Goal: Information Seeking & Learning: Learn about a topic

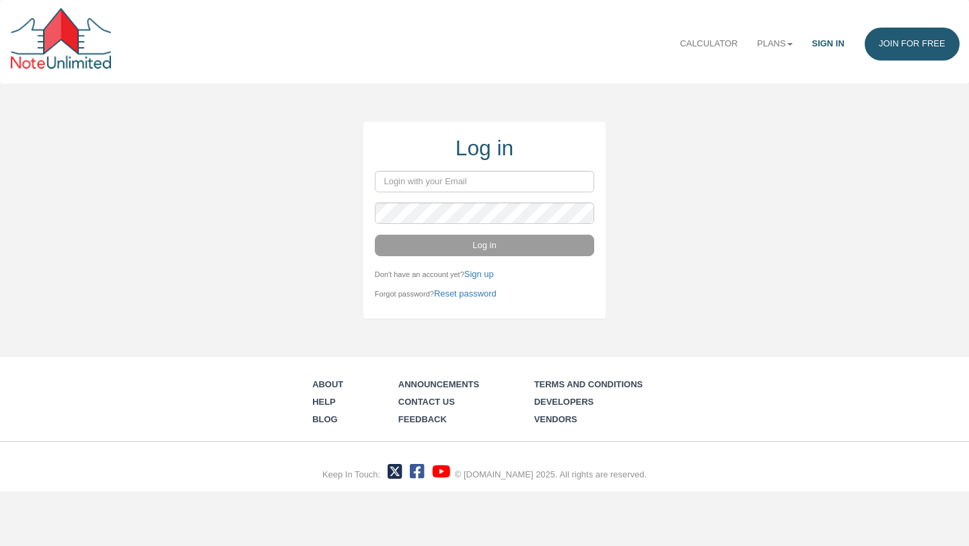
click at [480, 178] on input "email" at bounding box center [484, 182] width 219 height 22
type input "Jon@rosegatecorp.org"
click at [776, 44] on link "Plans" at bounding box center [774, 44] width 54 height 33
click at [738, 90] on link "Business" at bounding box center [746, 89] width 112 height 17
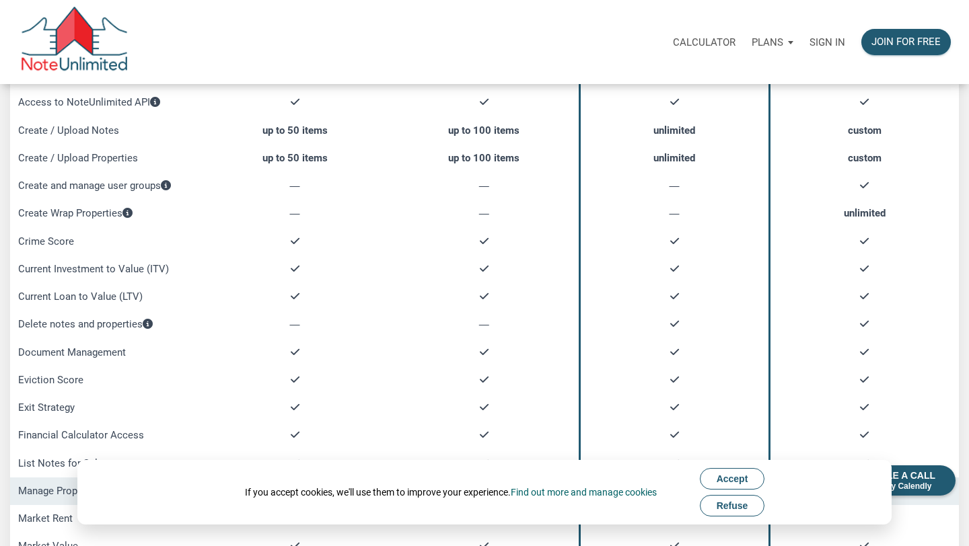
scroll to position [307, 0]
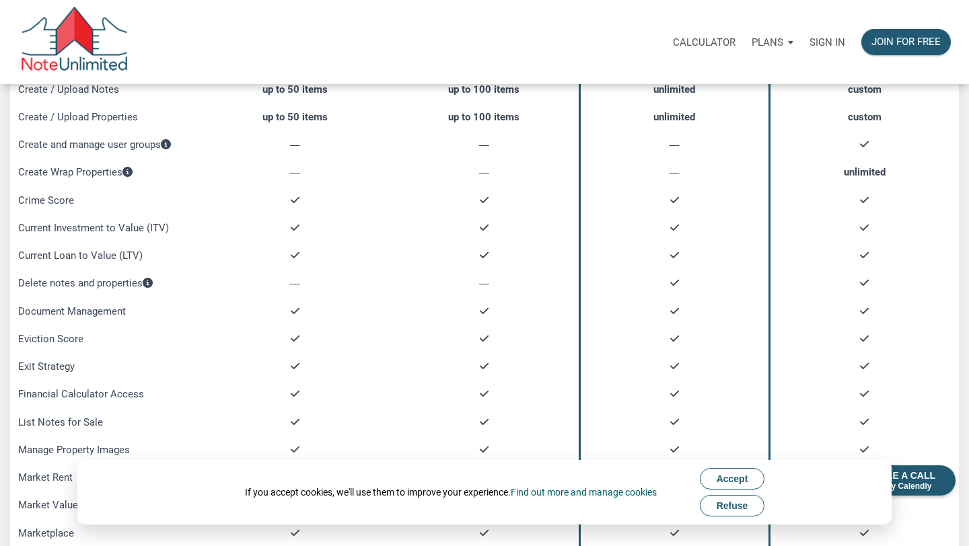
click at [737, 476] on span "Accept" at bounding box center [732, 479] width 32 height 11
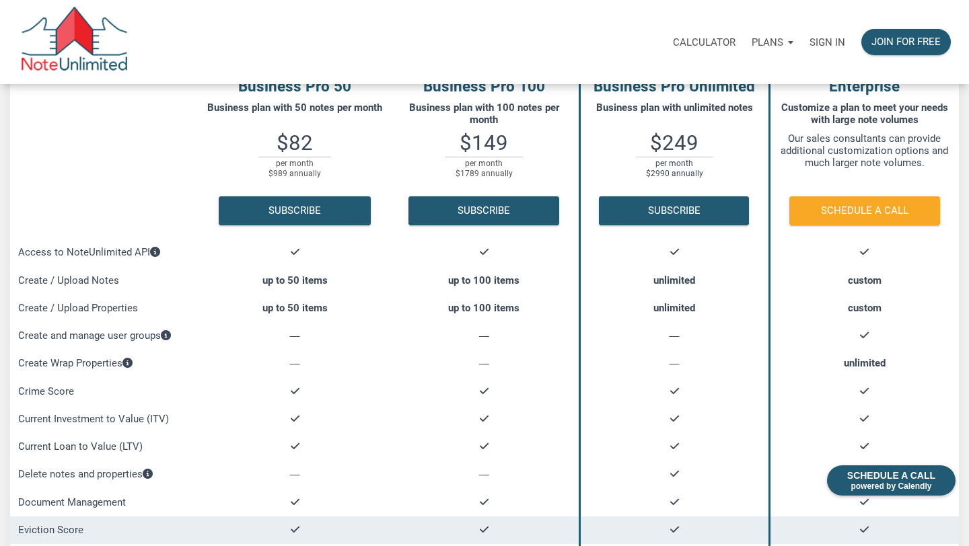
scroll to position [0, 0]
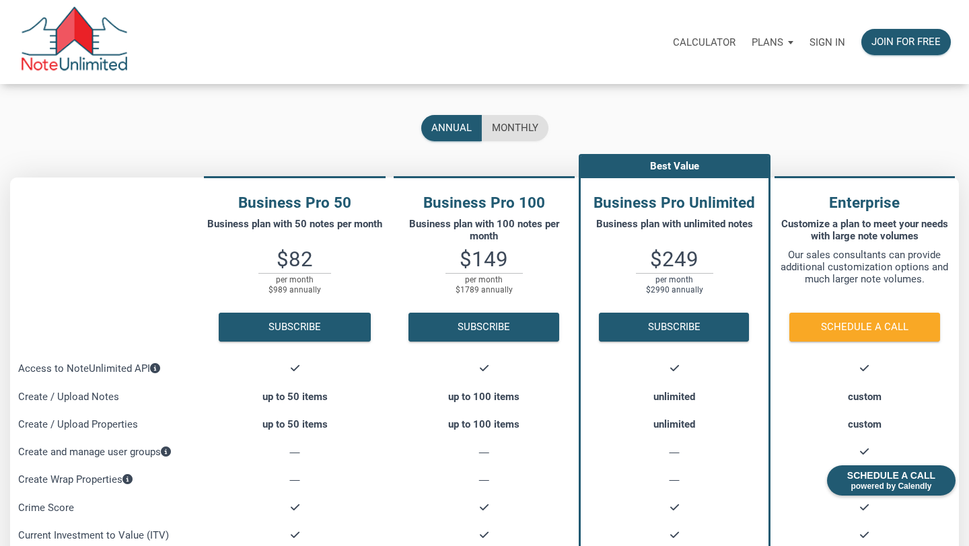
click at [769, 42] on p "Plans" at bounding box center [767, 42] width 32 height 12
click at [760, 68] on link "Personal" at bounding box center [734, 79] width 128 height 28
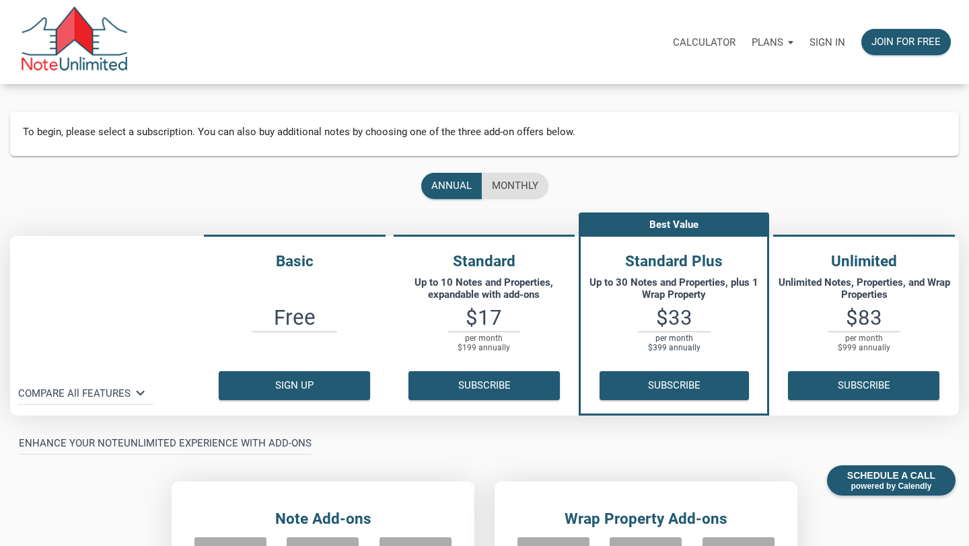
click at [780, 42] on p "Plans" at bounding box center [767, 42] width 32 height 12
click at [706, 101] on link "Business" at bounding box center [734, 106] width 128 height 28
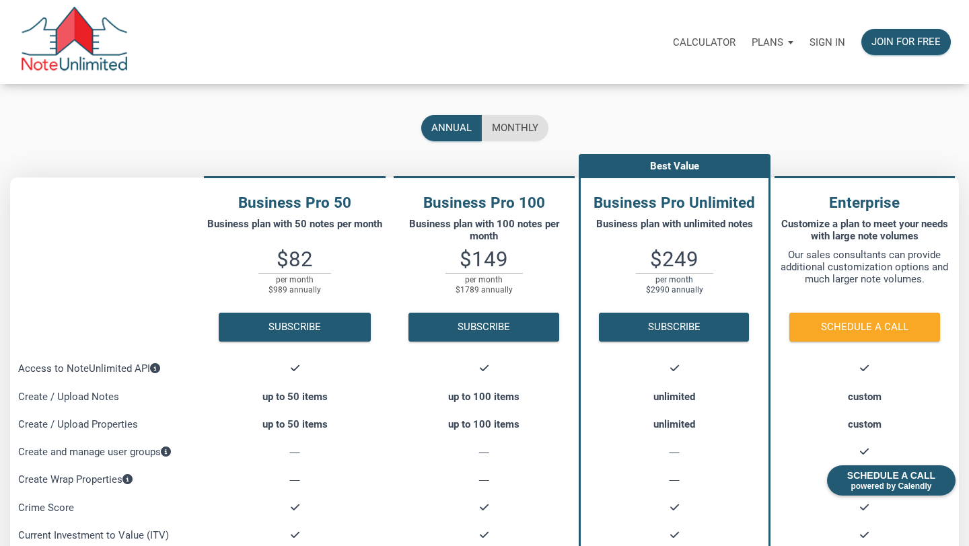
click at [73, 17] on img at bounding box center [74, 42] width 108 height 71
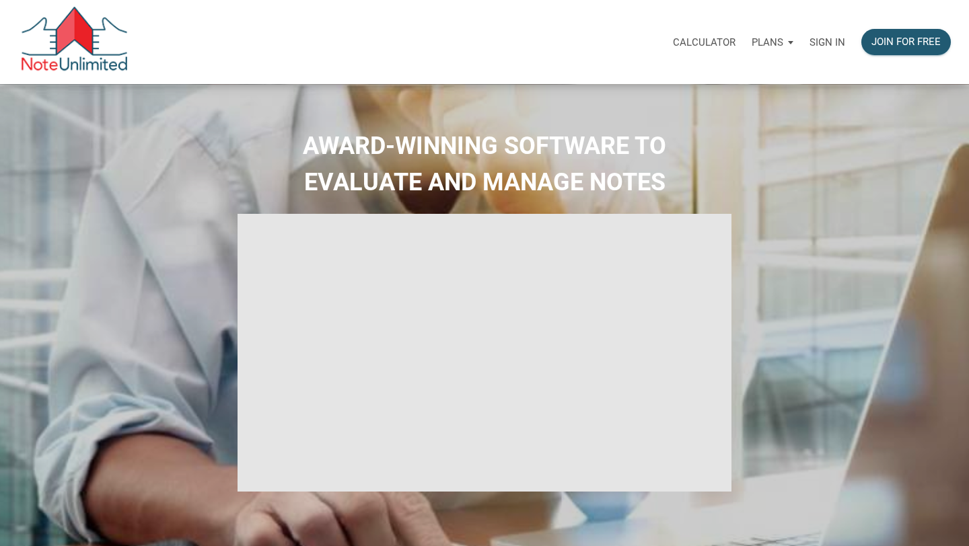
type input "Introduction to new features"
select select
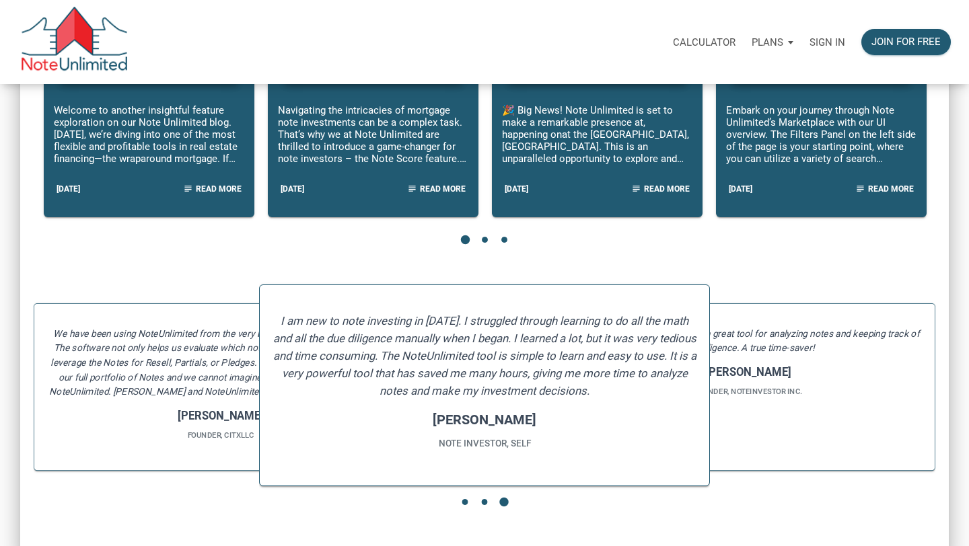
scroll to position [1412, 0]
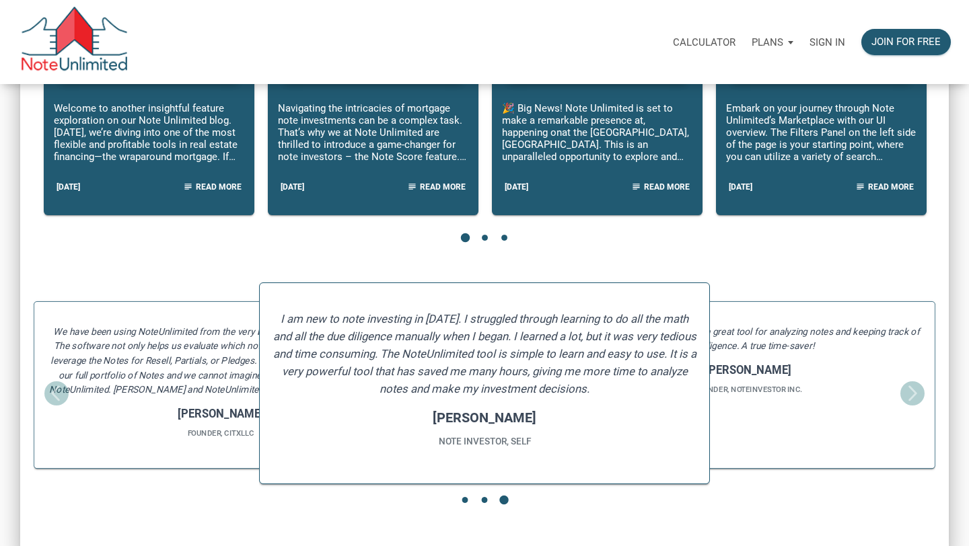
click at [792, 353] on h5 "The NoteUnlimited software is a great tool for analyzing notes and keeping trac…" at bounding box center [748, 338] width 352 height 29
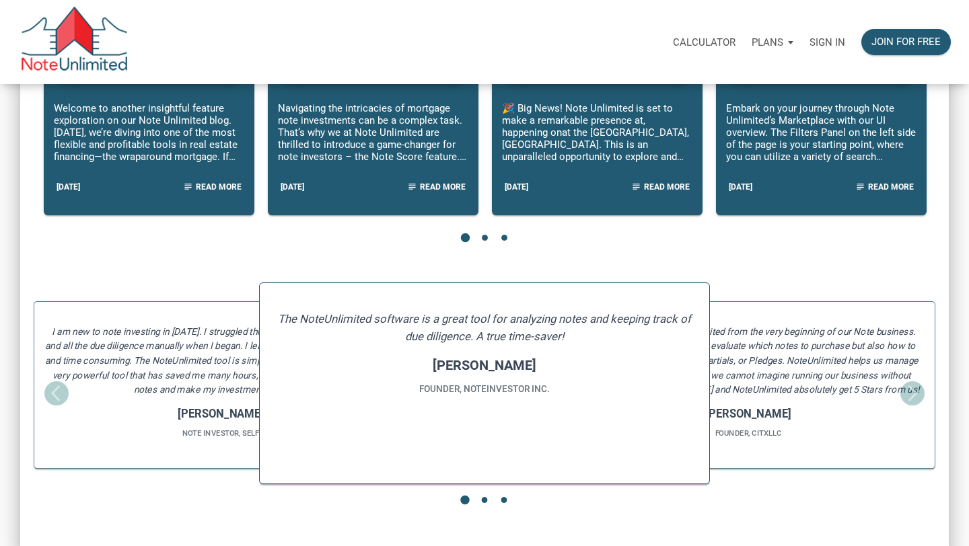
click at [792, 353] on h5 "We have been using NoteUnlimited from the very beginning of our Note business. …" at bounding box center [748, 360] width 352 height 73
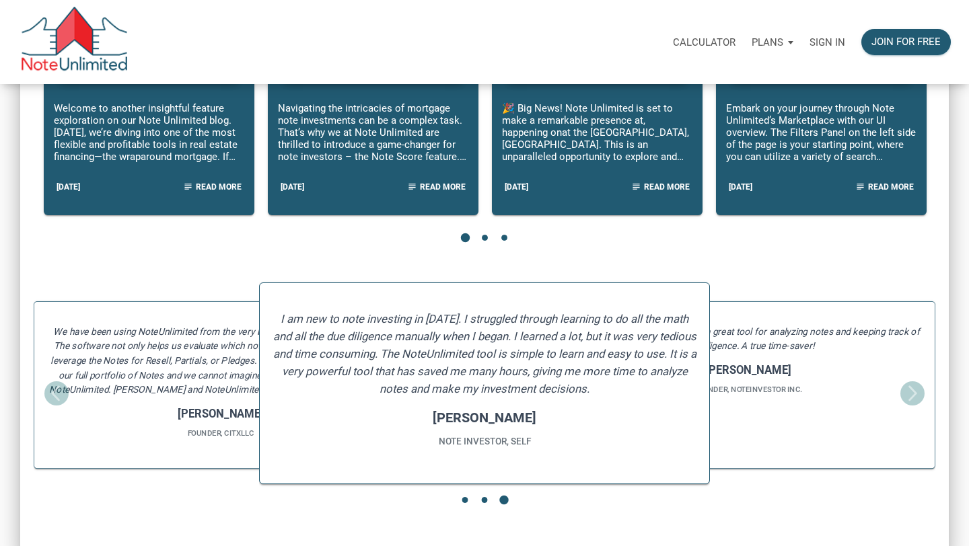
click at [211, 381] on h5 "We have been using NoteUnlimited from the very beginning of our Note business. …" at bounding box center [220, 360] width 352 height 73
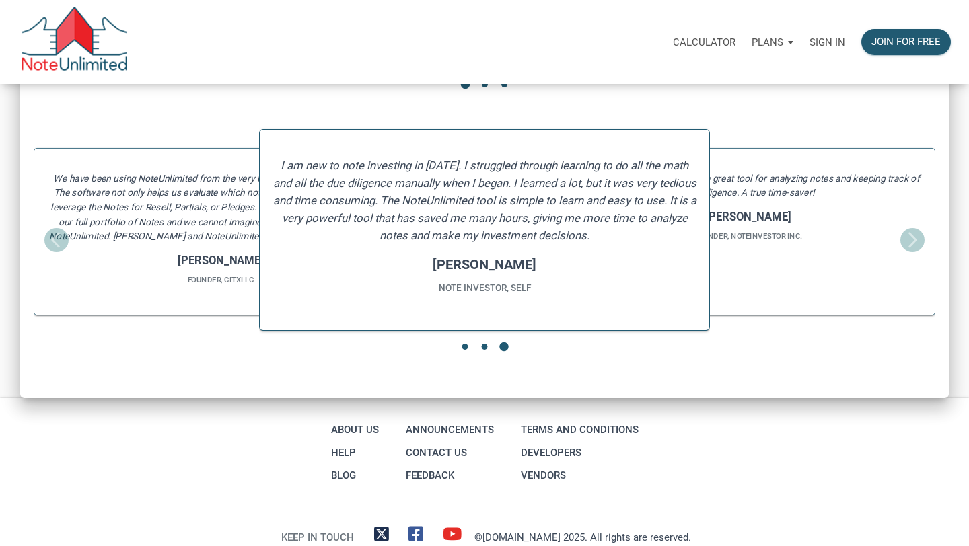
scroll to position [1604, 0]
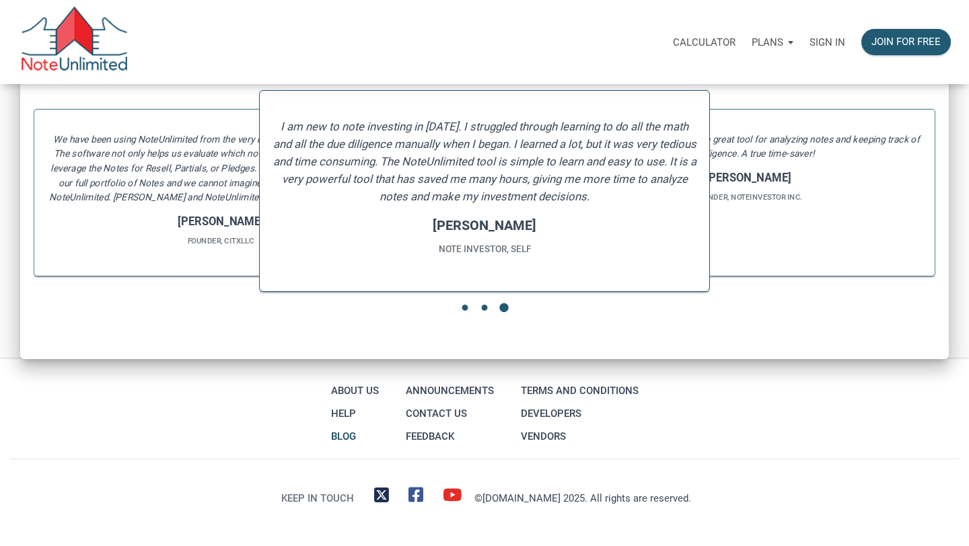
click at [341, 429] on link "Blog" at bounding box center [355, 436] width 54 height 23
